Goal: Task Accomplishment & Management: Use online tool/utility

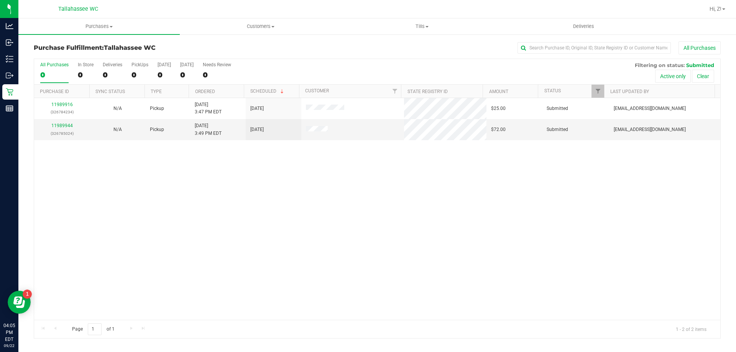
click at [129, 175] on div "11989916 (326784234) N/A Pickup [DATE] 3:47 PM EDT 9/22/2025 $25.00 Submitted […" at bounding box center [377, 209] width 686 height 222
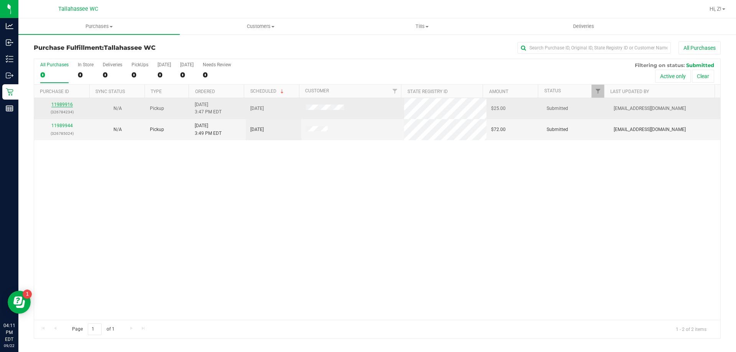
click at [70, 104] on link "11989916" at bounding box center [61, 104] width 21 height 5
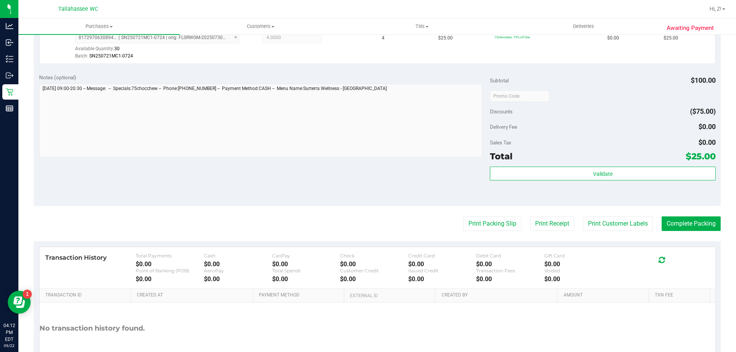
scroll to position [230, 0]
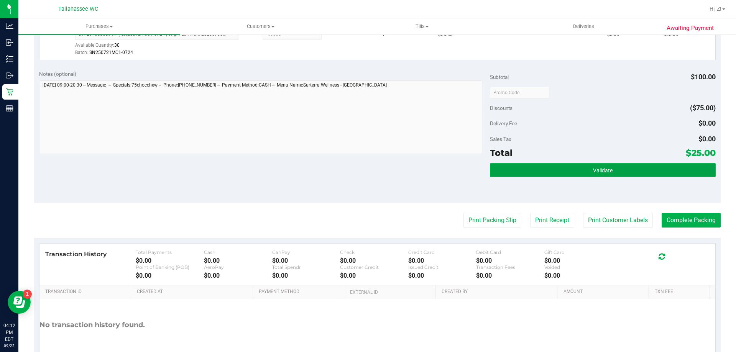
click at [567, 173] on button "Validate" at bounding box center [602, 170] width 225 height 14
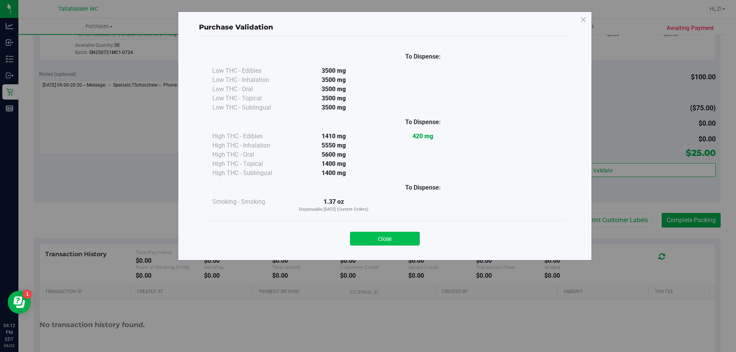
click at [393, 239] on button "Close" at bounding box center [385, 239] width 70 height 14
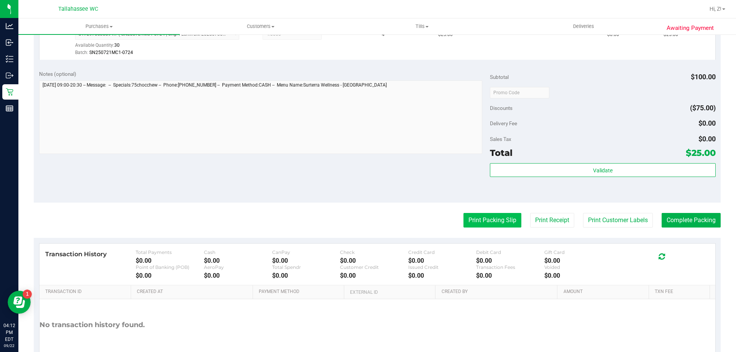
click at [509, 227] on button "Print Packing Slip" at bounding box center [492, 220] width 58 height 15
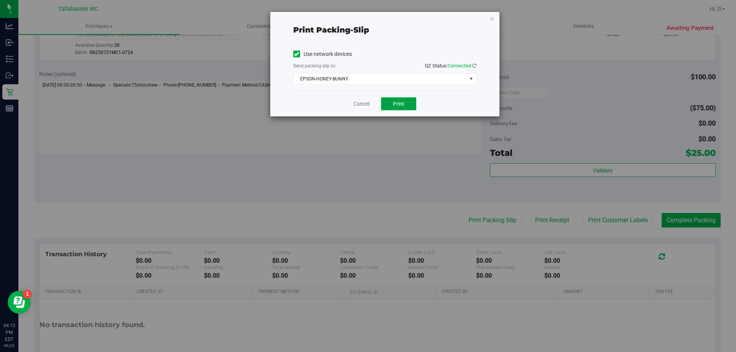
click at [394, 101] on span "Print" at bounding box center [398, 104] width 11 height 6
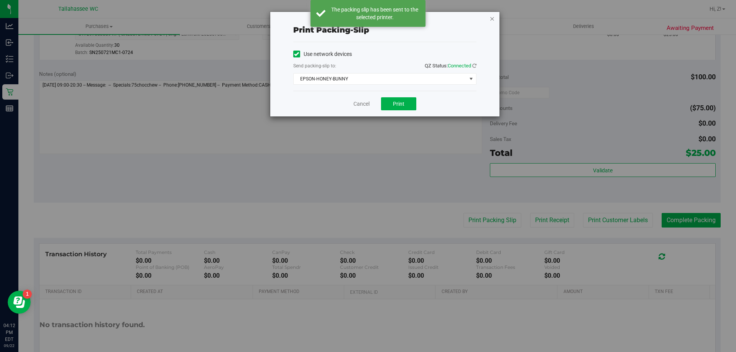
click at [490, 18] on icon "button" at bounding box center [491, 18] width 5 height 9
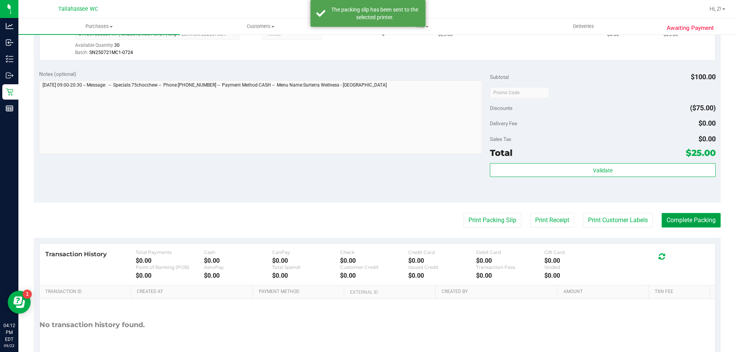
click at [674, 218] on button "Complete Packing" at bounding box center [690, 220] width 59 height 15
